Goal: Information Seeking & Learning: Learn about a topic

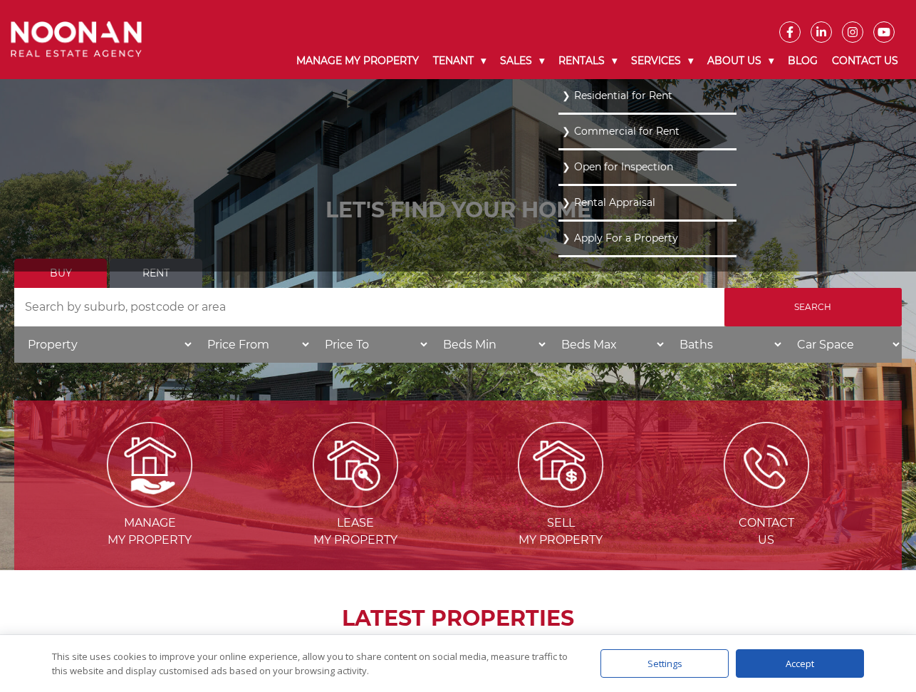
click at [562, 93] on link "Residential for Rent" at bounding box center [647, 95] width 171 height 19
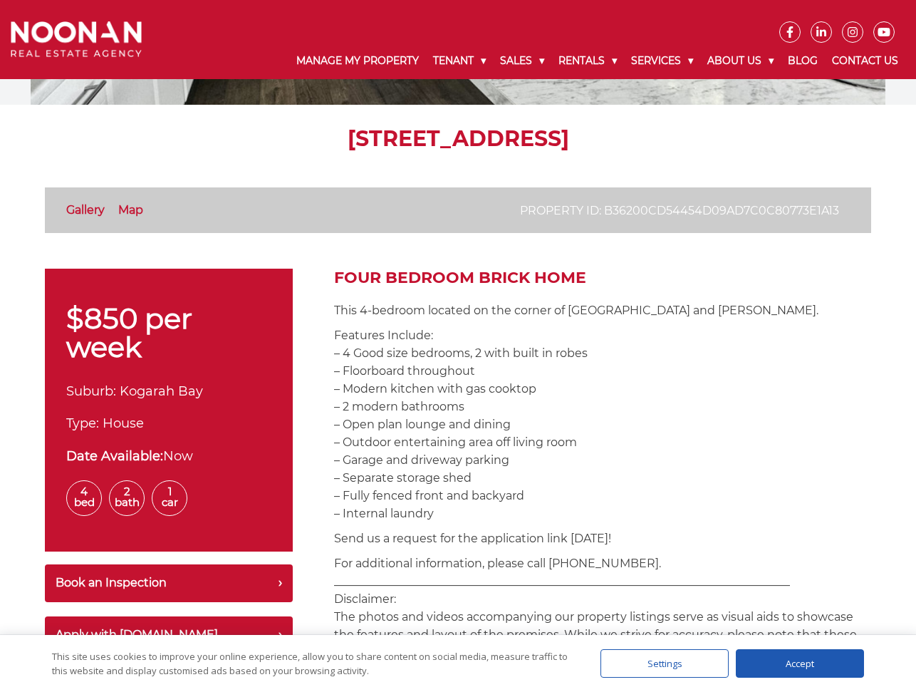
scroll to position [71, 0]
